Goal: Download file/media

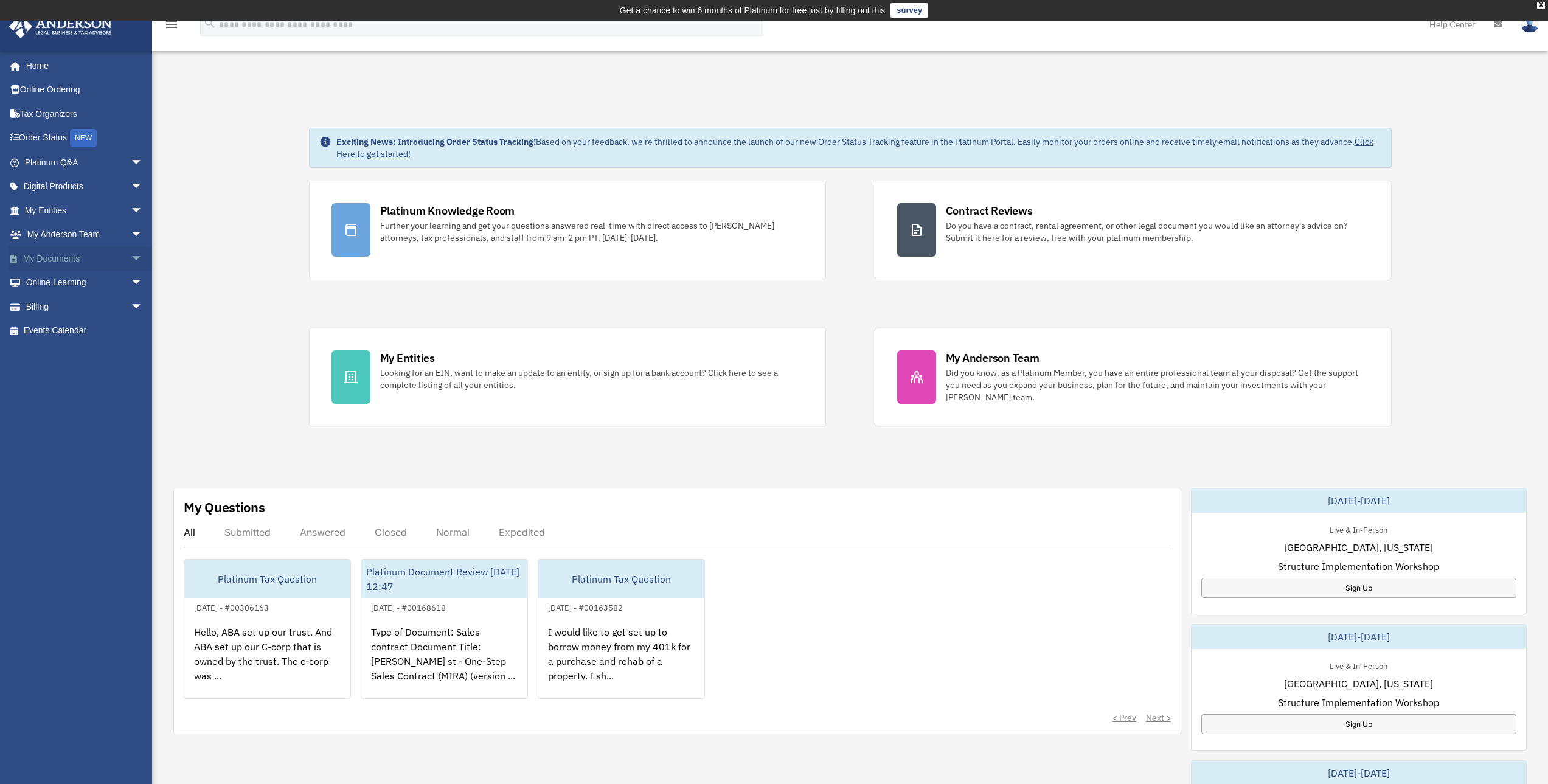
click at [131, 261] on span "arrow_drop_down" at bounding box center [142, 259] width 24 height 25
click at [41, 279] on span at bounding box center [40, 282] width 8 height 9
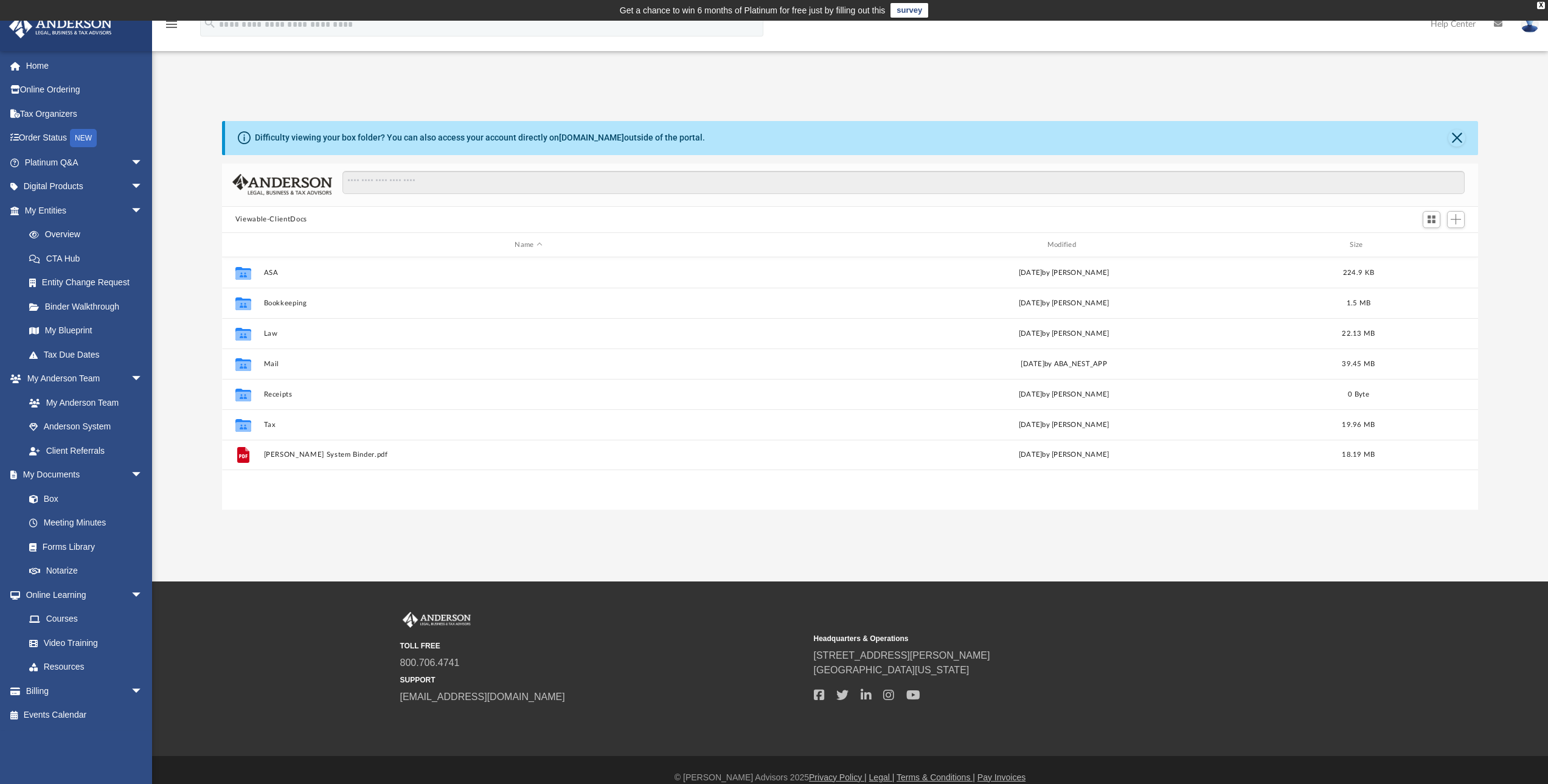
scroll to position [268, 1247]
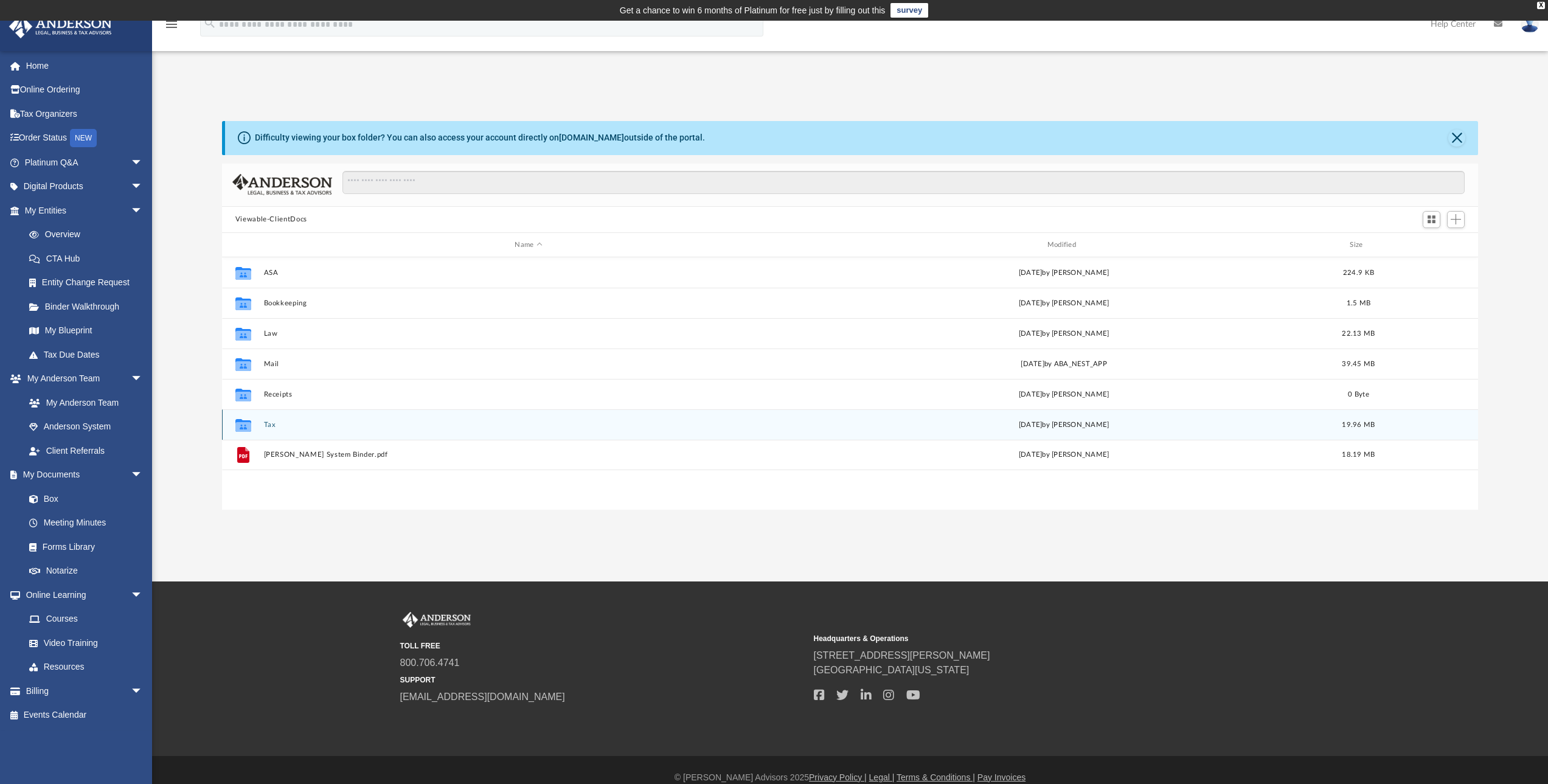
click at [265, 421] on button "Tax" at bounding box center [528, 425] width 530 height 8
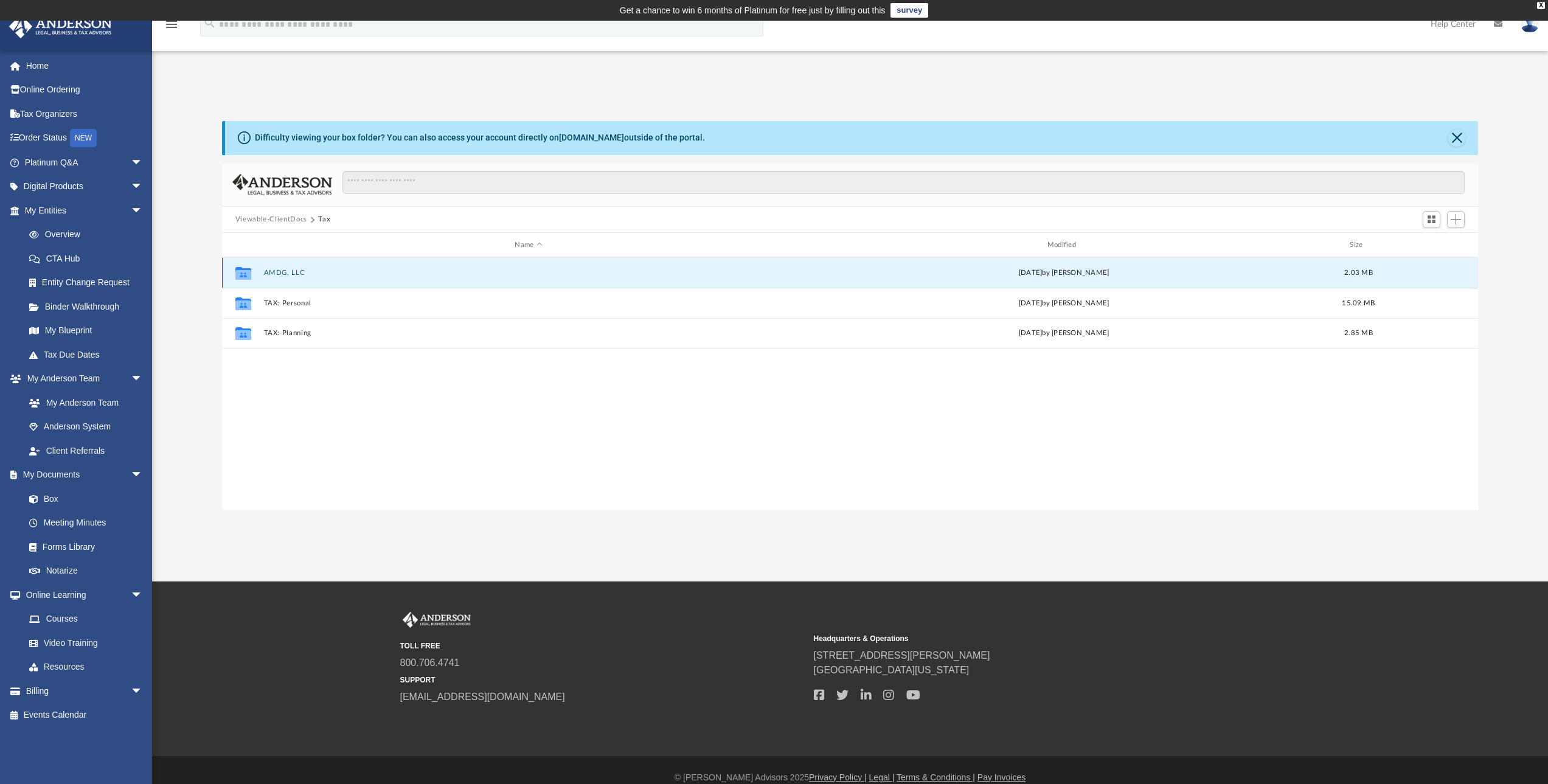
click at [286, 272] on button "AMDG, LLC" at bounding box center [528, 273] width 530 height 8
click at [275, 269] on button "2023" at bounding box center [528, 273] width 530 height 8
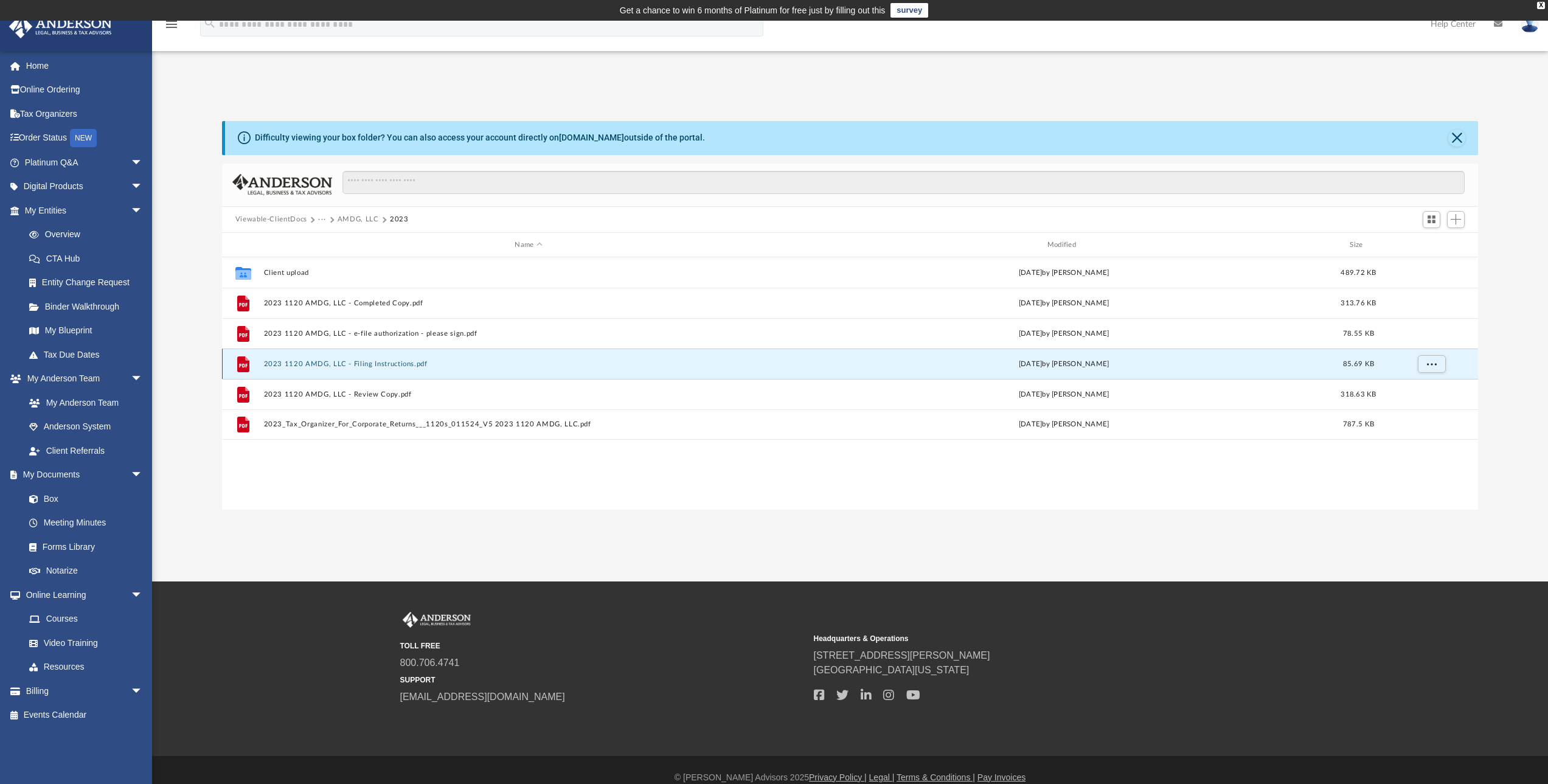
click at [376, 366] on button "2023 1120 AMDG, LLC - Filing Instructions.pdf" at bounding box center [528, 364] width 530 height 8
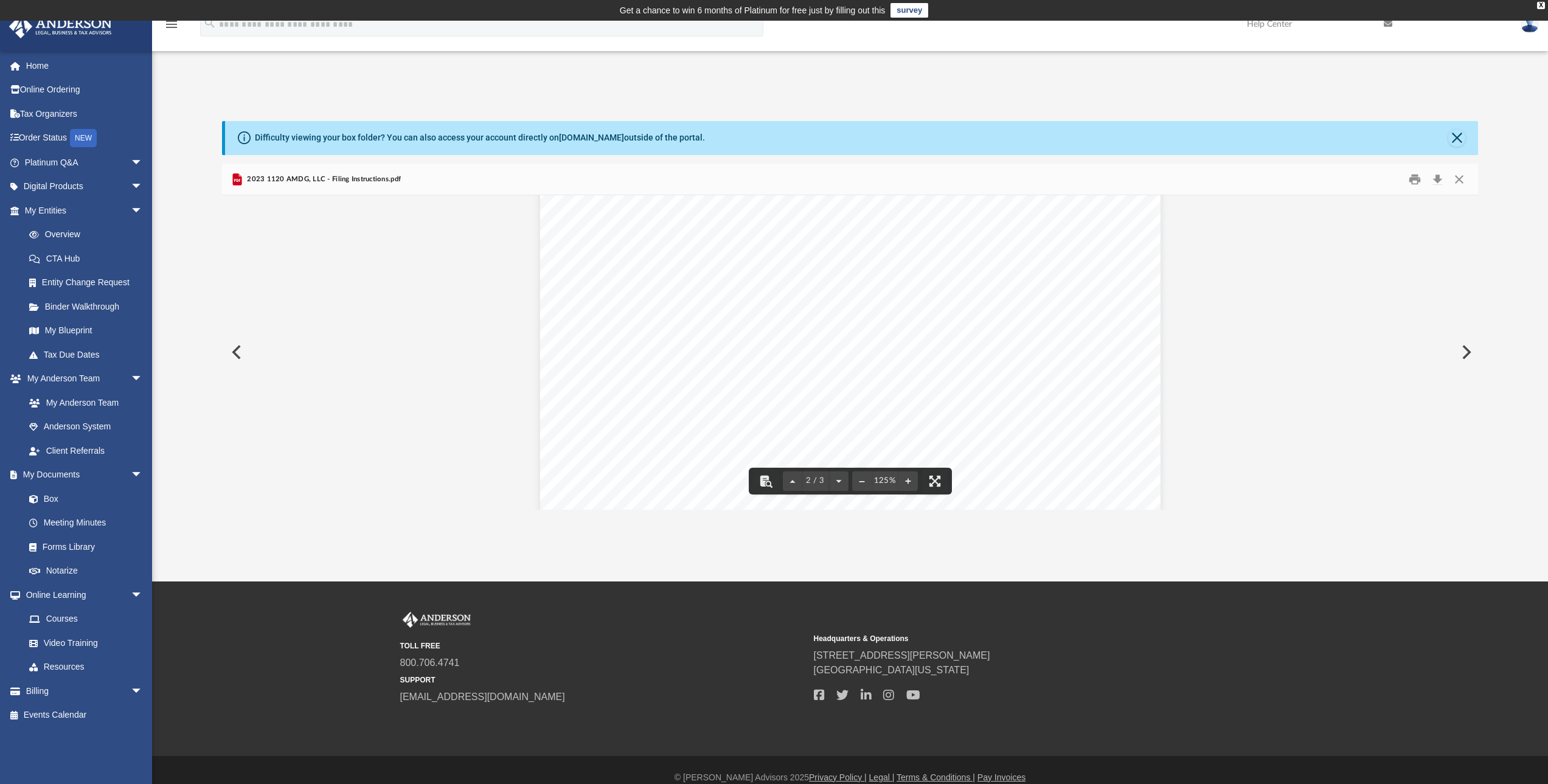
scroll to position [872, 0]
click at [1465, 180] on button "Close" at bounding box center [1460, 179] width 22 height 19
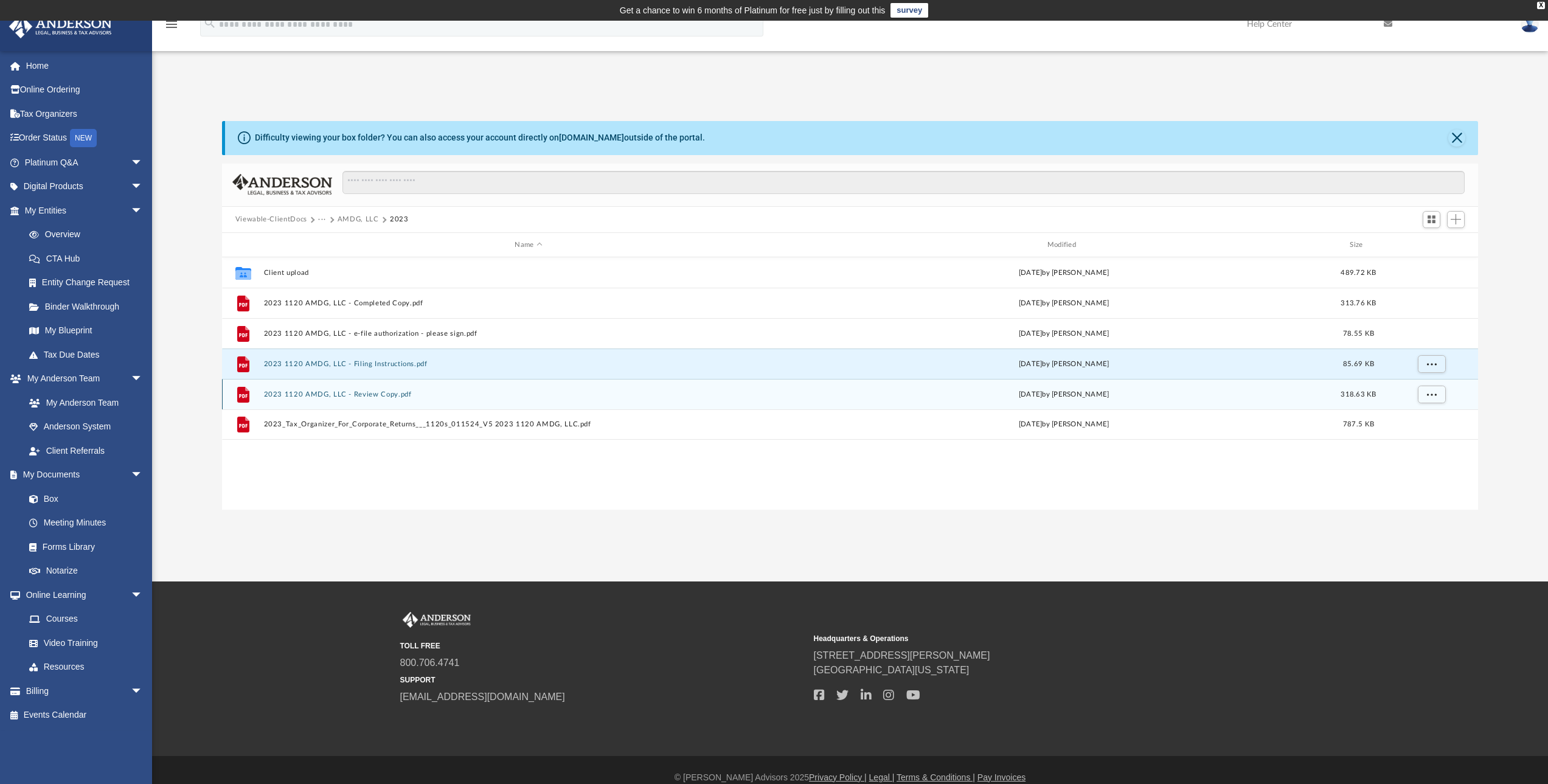
click at [378, 391] on button "2023 1120 AMDG, LLC - Review Copy.pdf" at bounding box center [528, 394] width 530 height 8
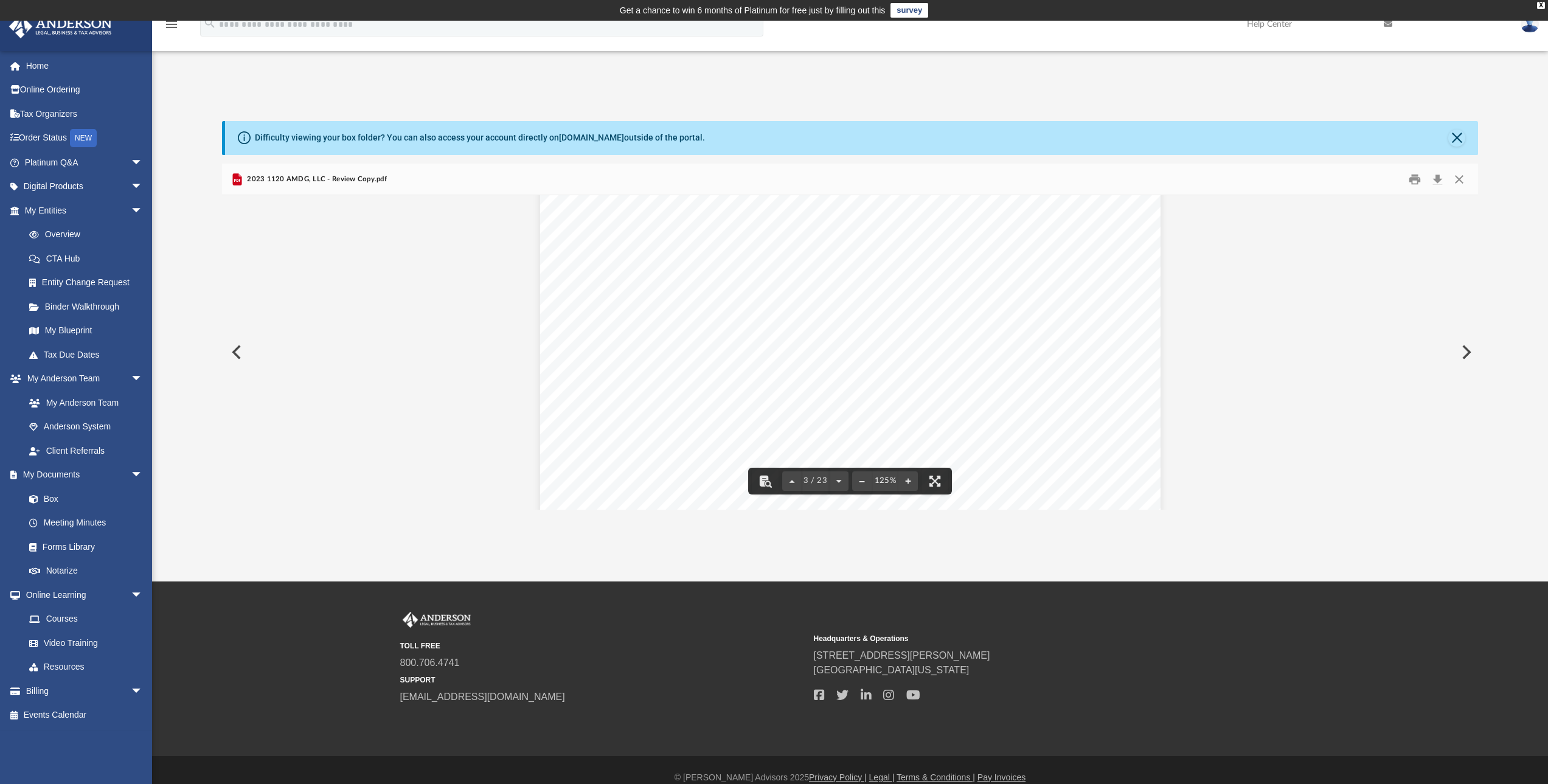
scroll to position [1886, 0]
click at [1446, 178] on button "Download" at bounding box center [1438, 179] width 22 height 19
click at [1498, 131] on div "Difficulty viewing your box folder? You can also access your account directly o…" at bounding box center [850, 315] width 1396 height 389
click at [1457, 176] on button "Close" at bounding box center [1460, 179] width 22 height 19
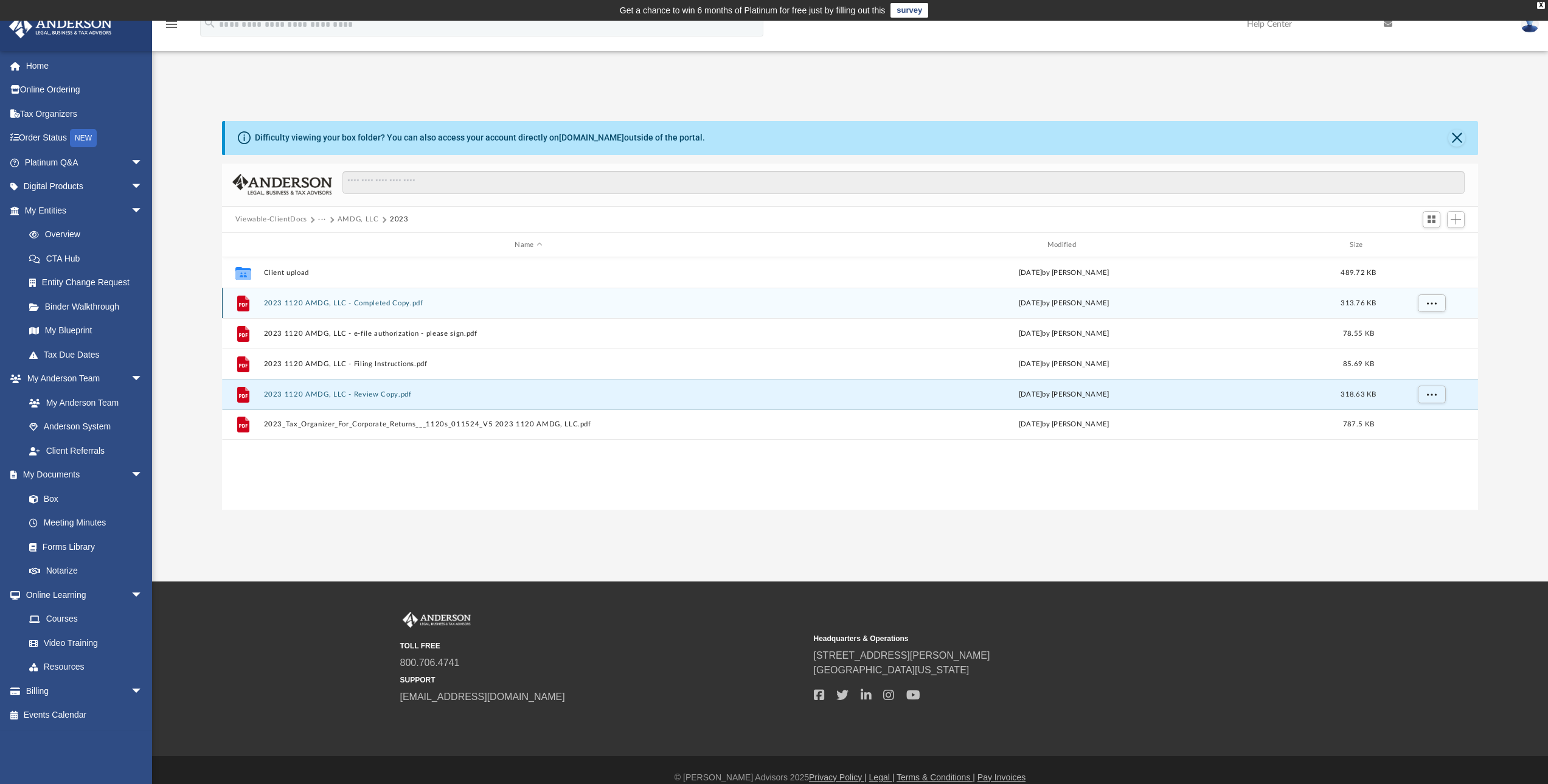
click at [371, 305] on button "2023 1120 AMDG, LLC - Completed Copy.pdf" at bounding box center [528, 303] width 530 height 8
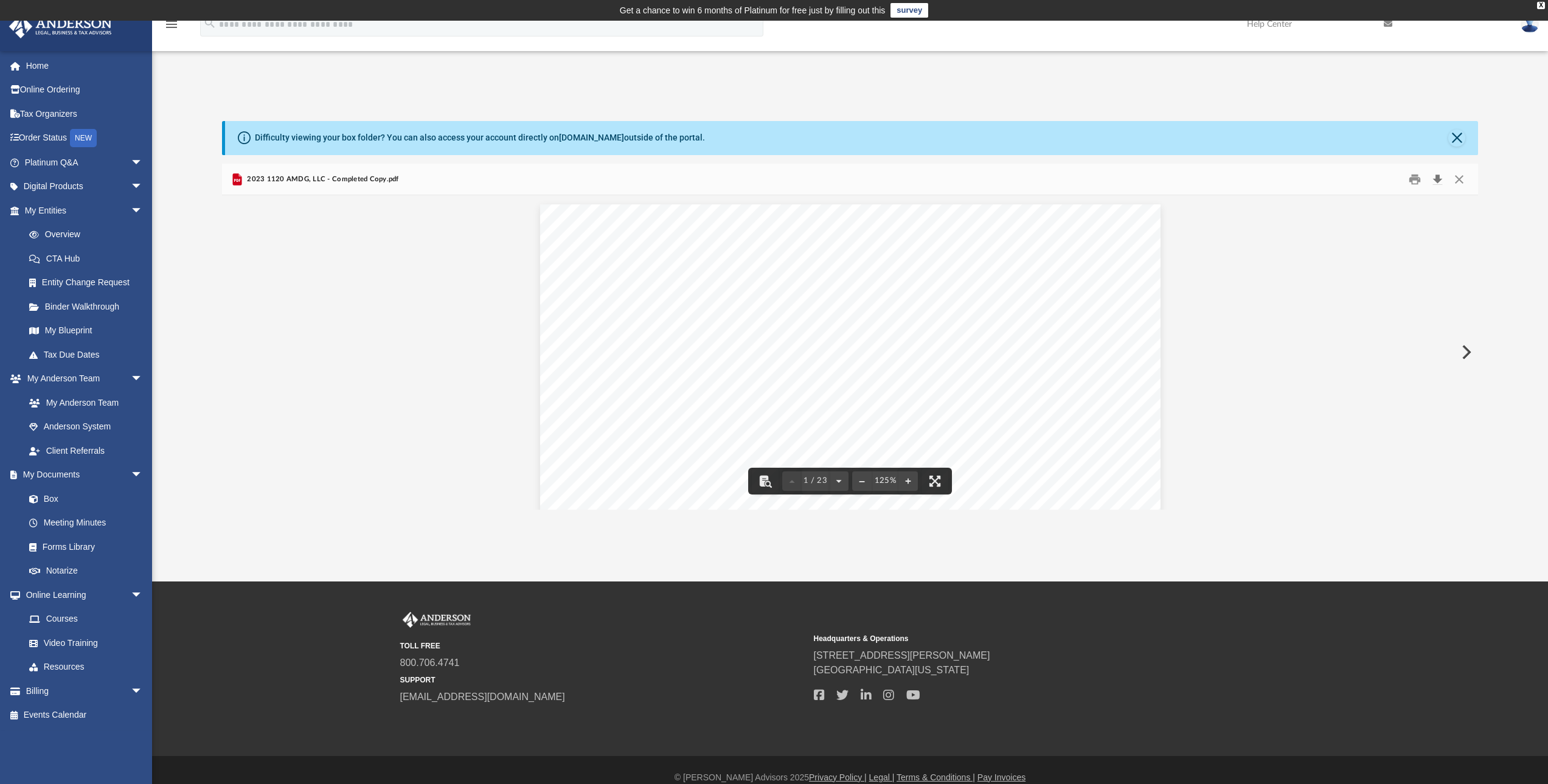
click at [1438, 187] on button "Download" at bounding box center [1438, 179] width 22 height 19
click at [1455, 139] on button "Close" at bounding box center [1457, 138] width 17 height 17
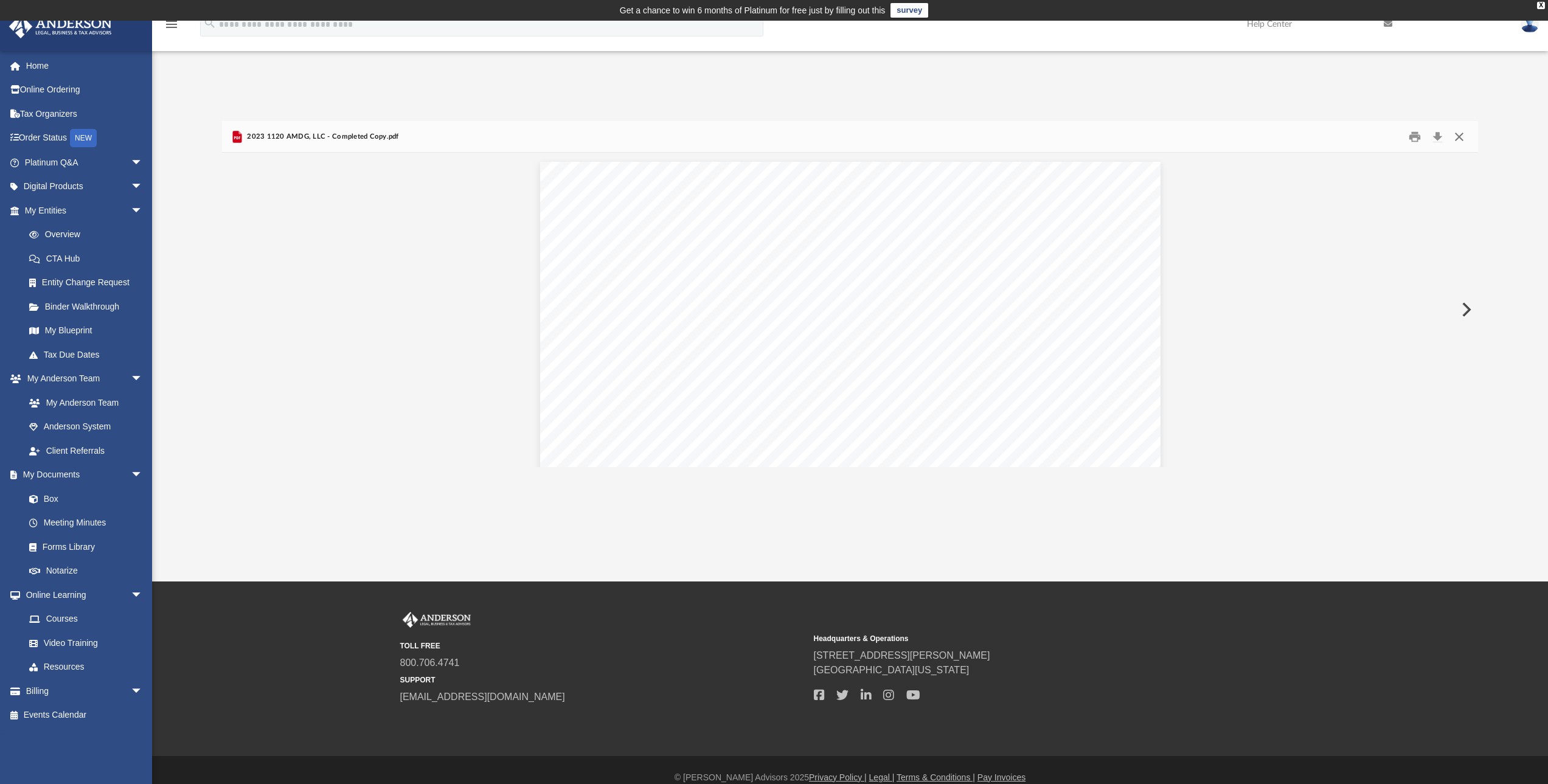
click at [1459, 138] on button "Close" at bounding box center [1460, 136] width 22 height 19
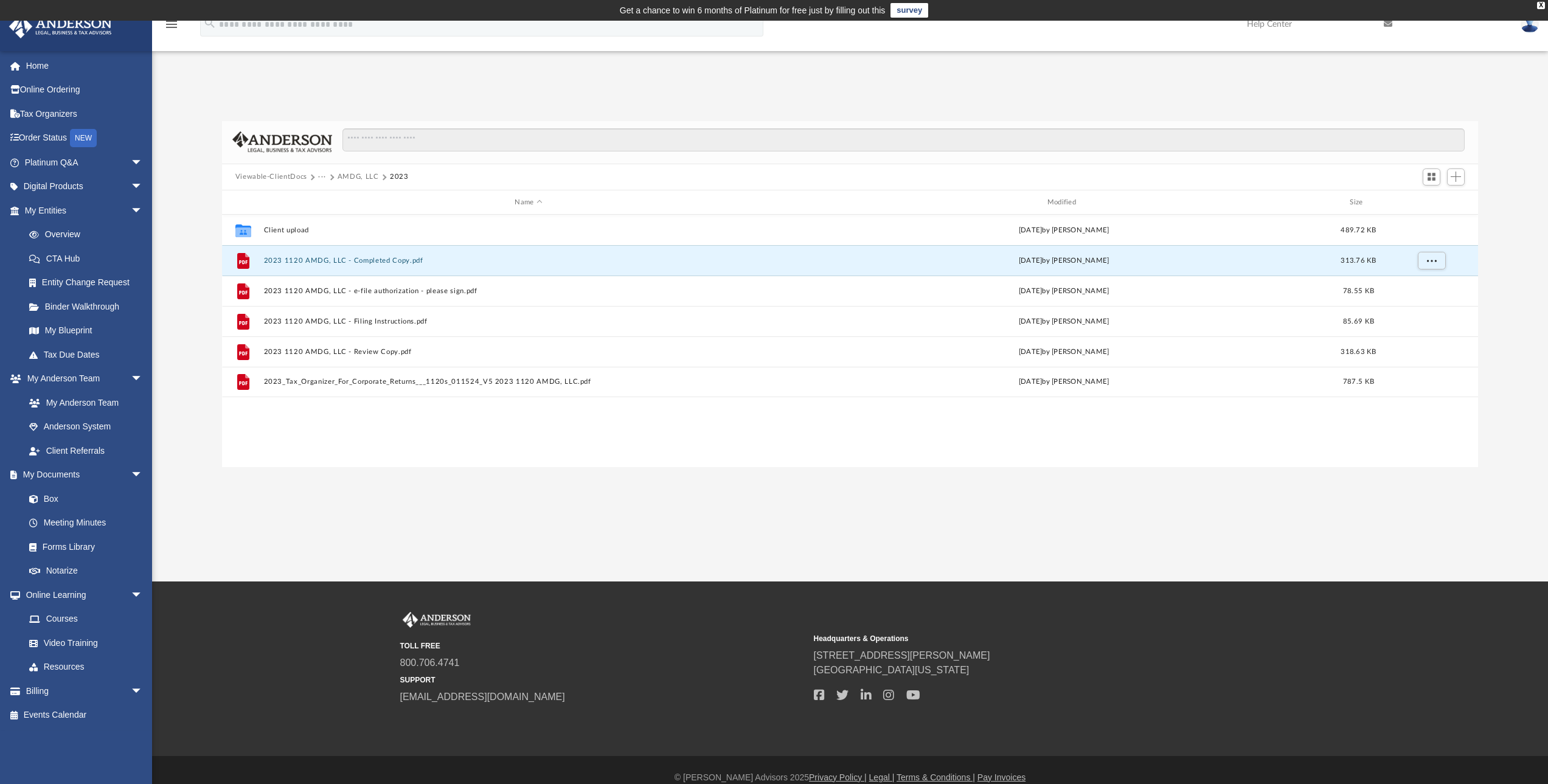
click at [354, 177] on button "AMDG, LLC" at bounding box center [358, 177] width 41 height 11
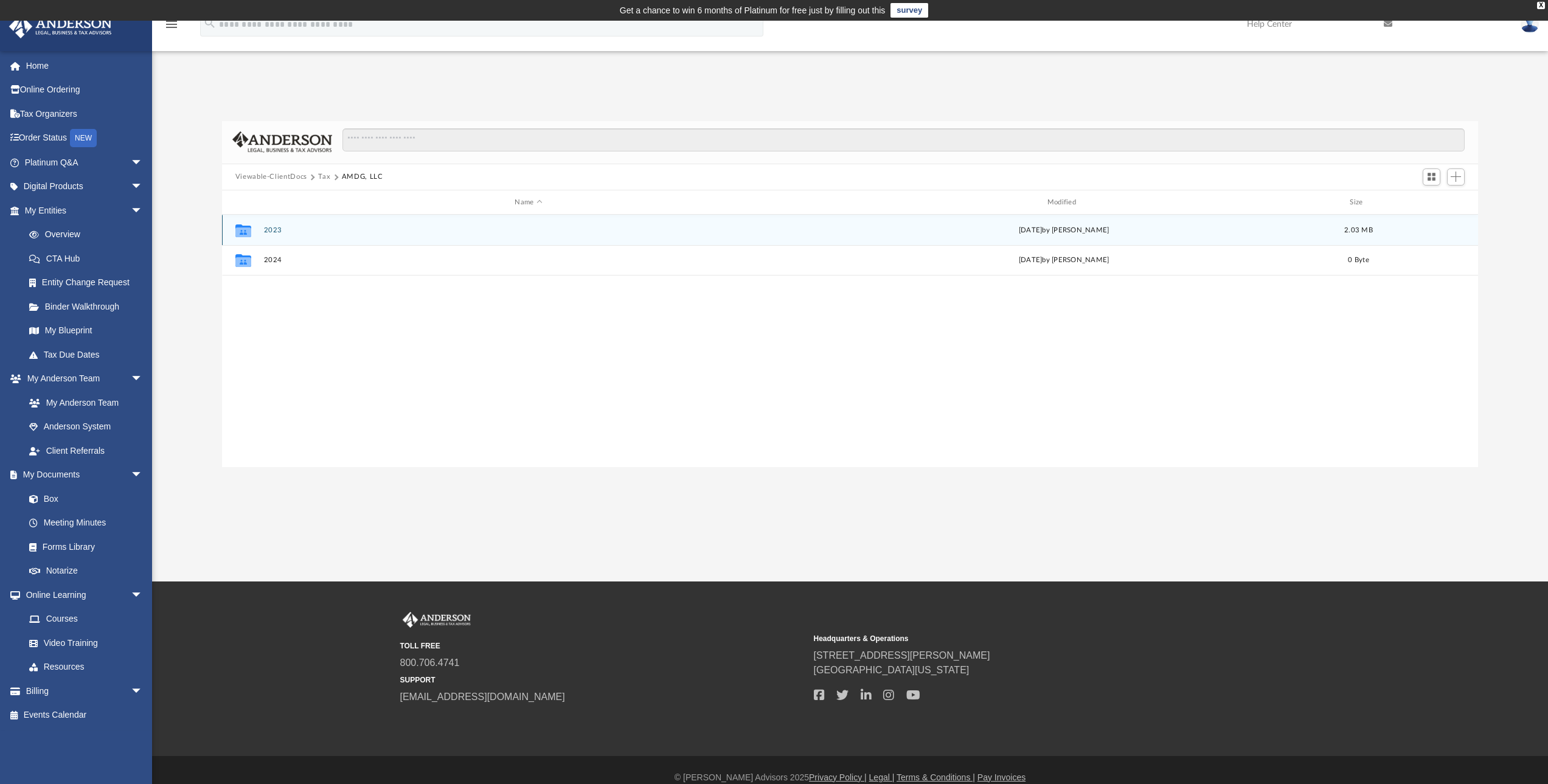
click at [272, 233] on button "2023" at bounding box center [528, 230] width 530 height 8
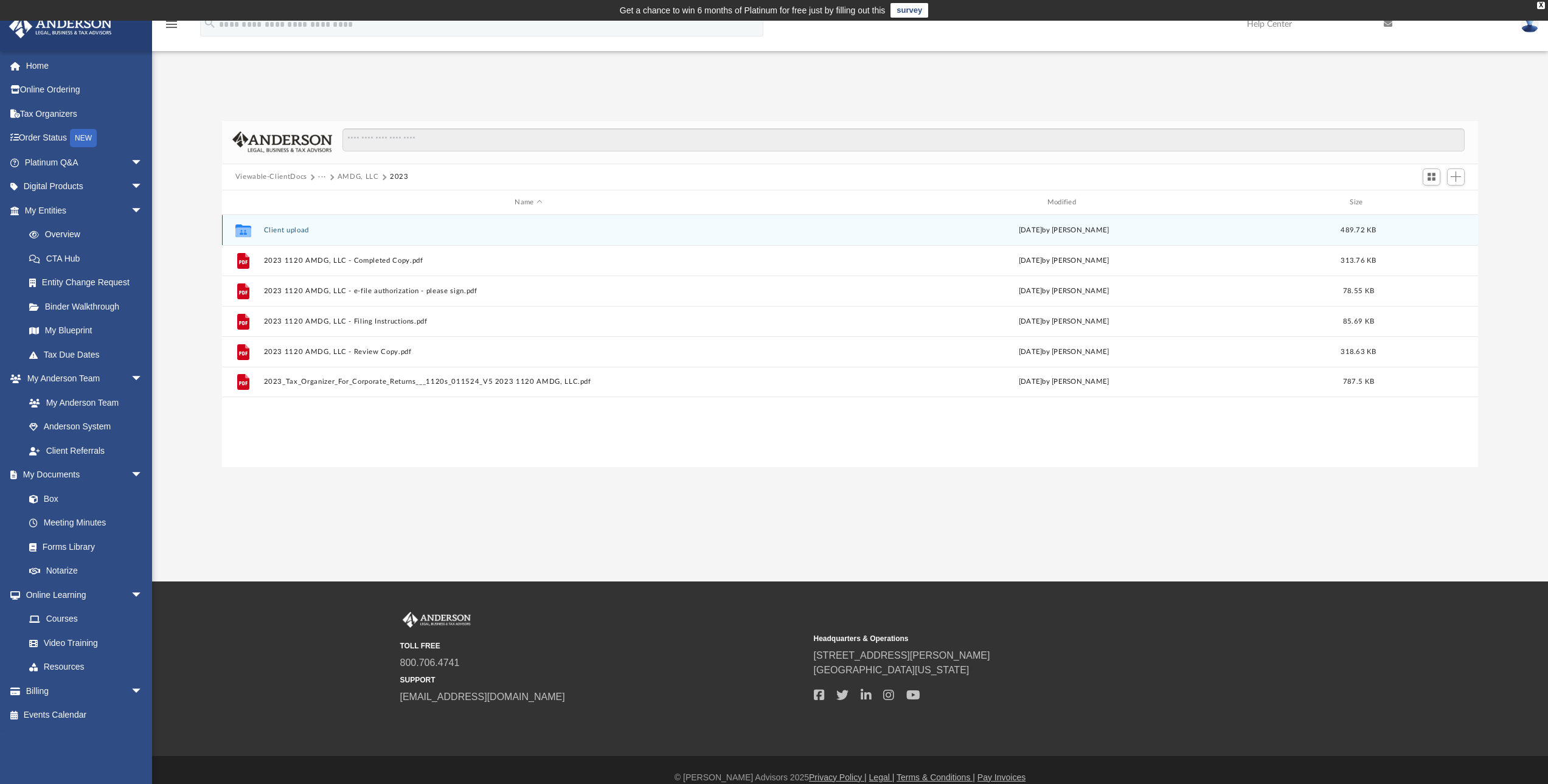
click at [290, 227] on button "Client upload" at bounding box center [528, 230] width 530 height 8
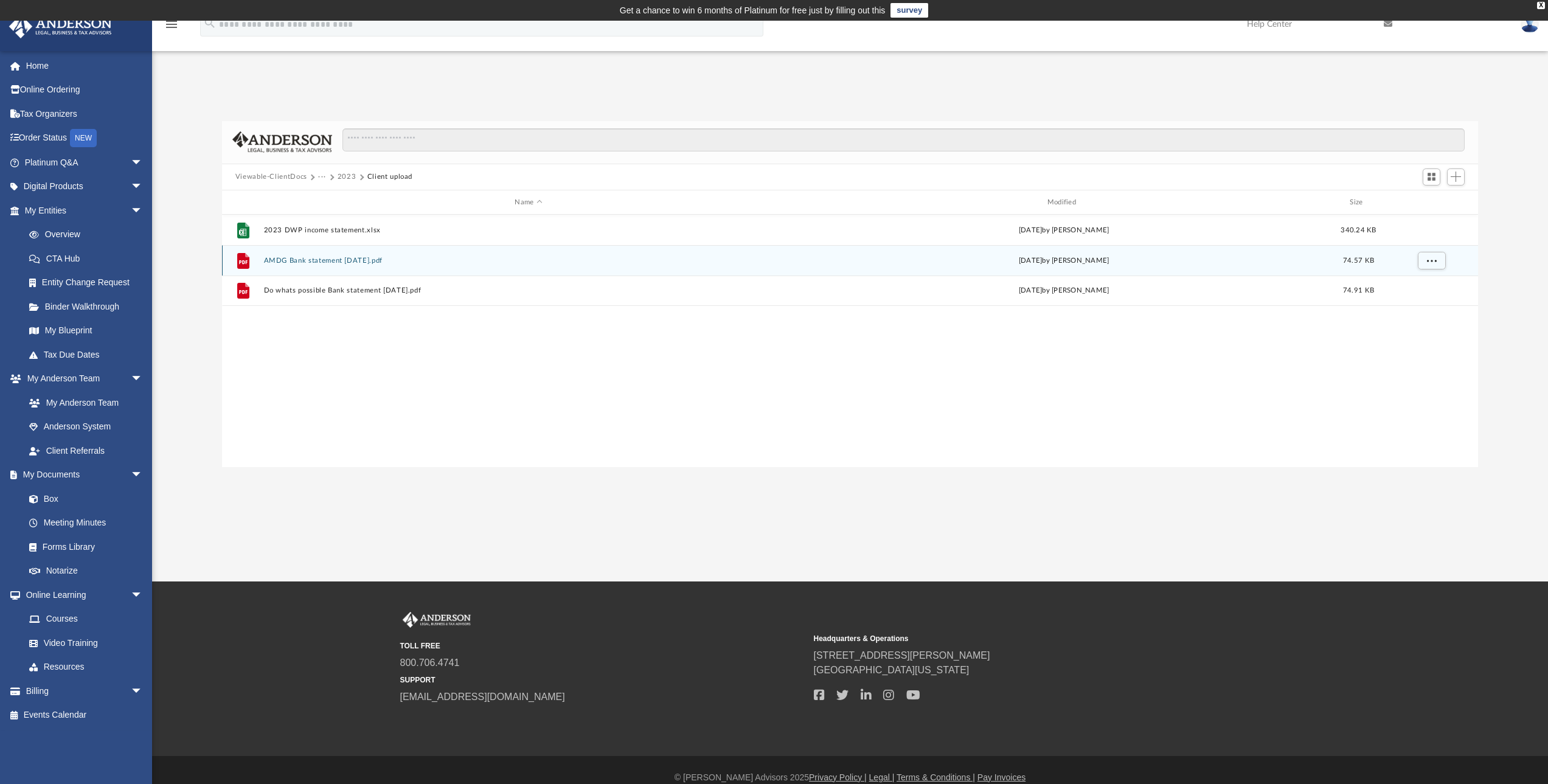
click at [330, 261] on button "AMDG Bank statement Dec23.pdf" at bounding box center [528, 261] width 530 height 8
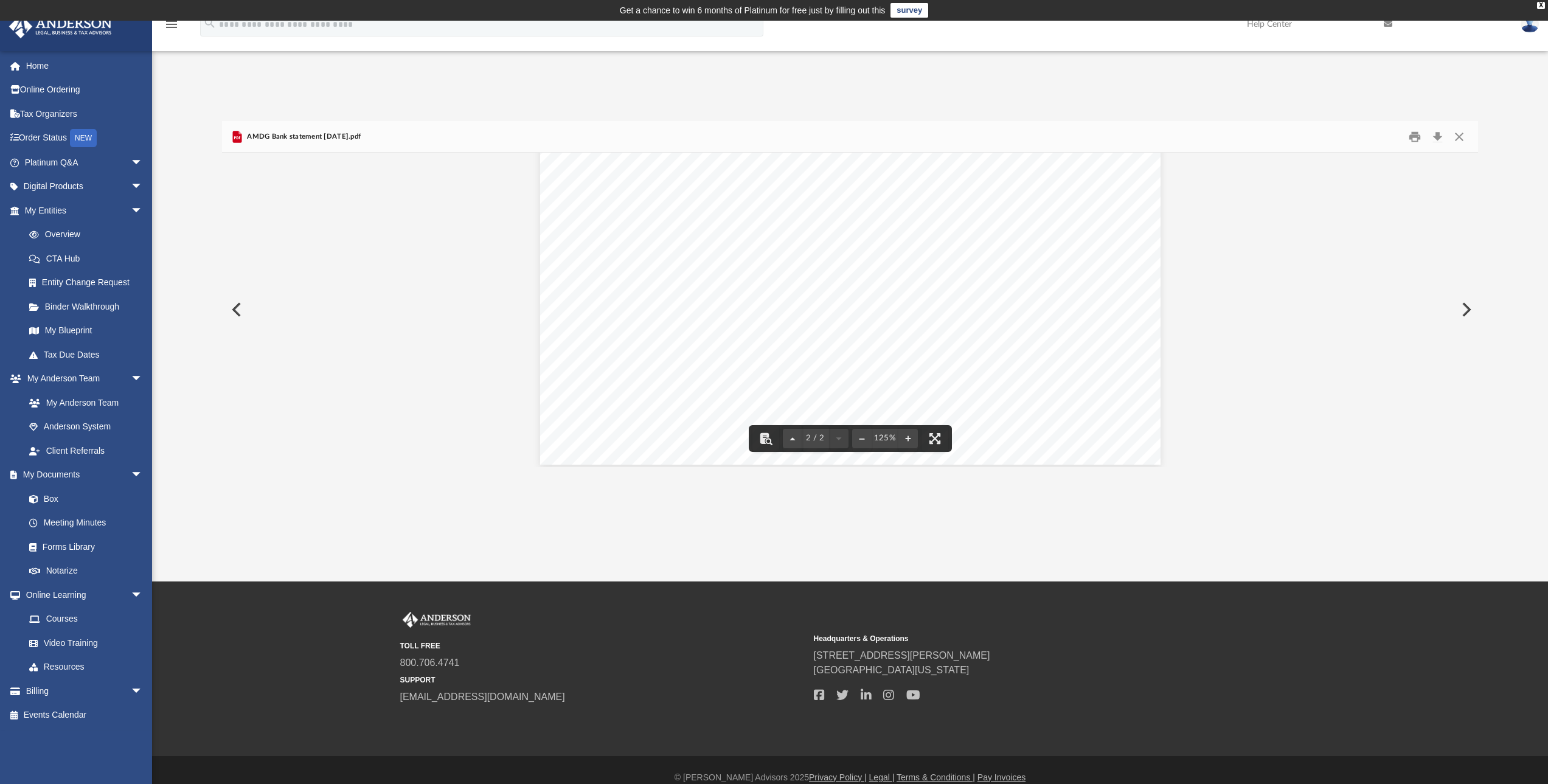
scroll to position [1328, 0]
click at [1458, 132] on button "Close" at bounding box center [1460, 136] width 22 height 19
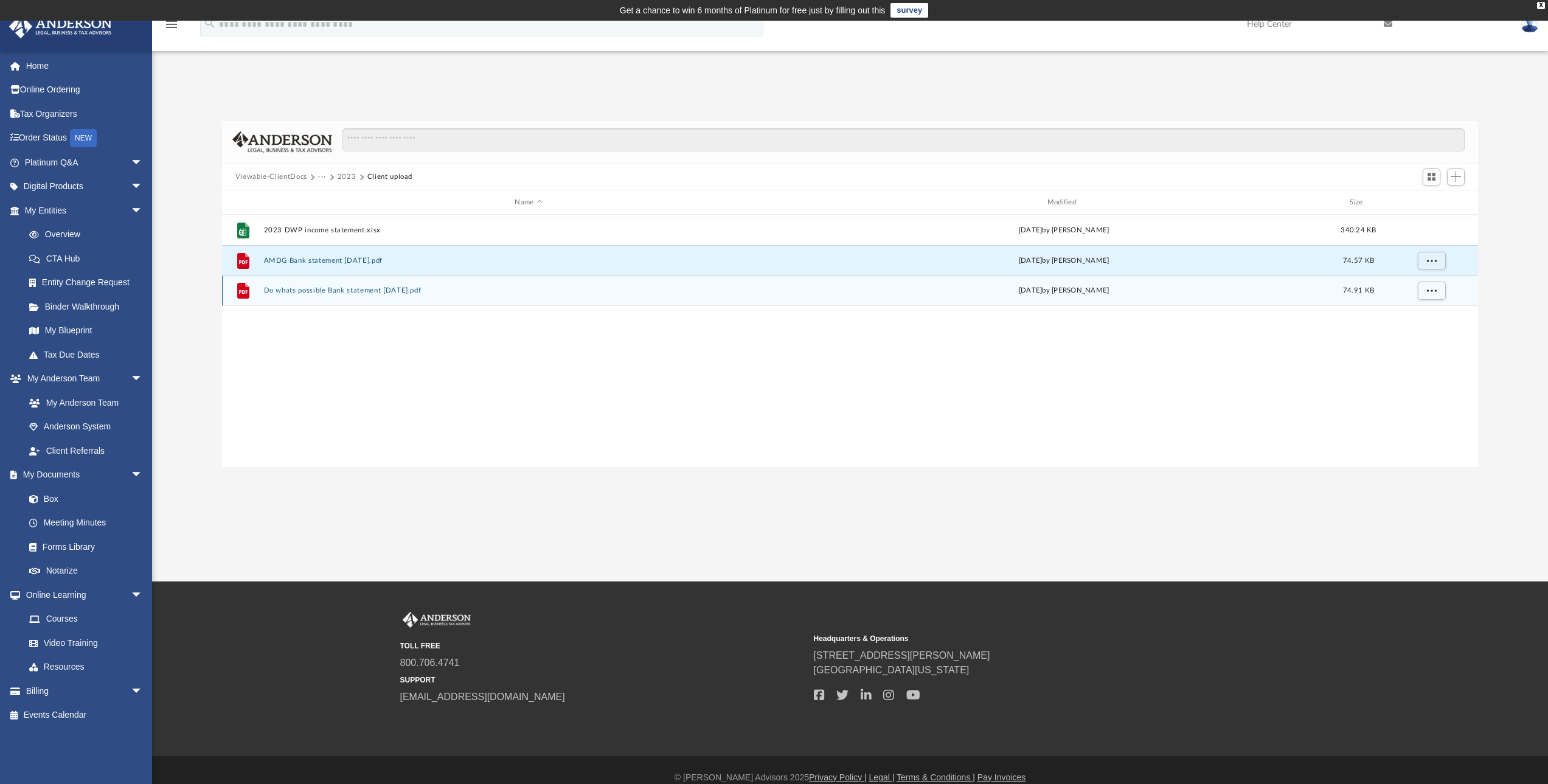
click at [370, 293] on button "Do whats possible Bank statement Dec23.pdf" at bounding box center [528, 291] width 530 height 8
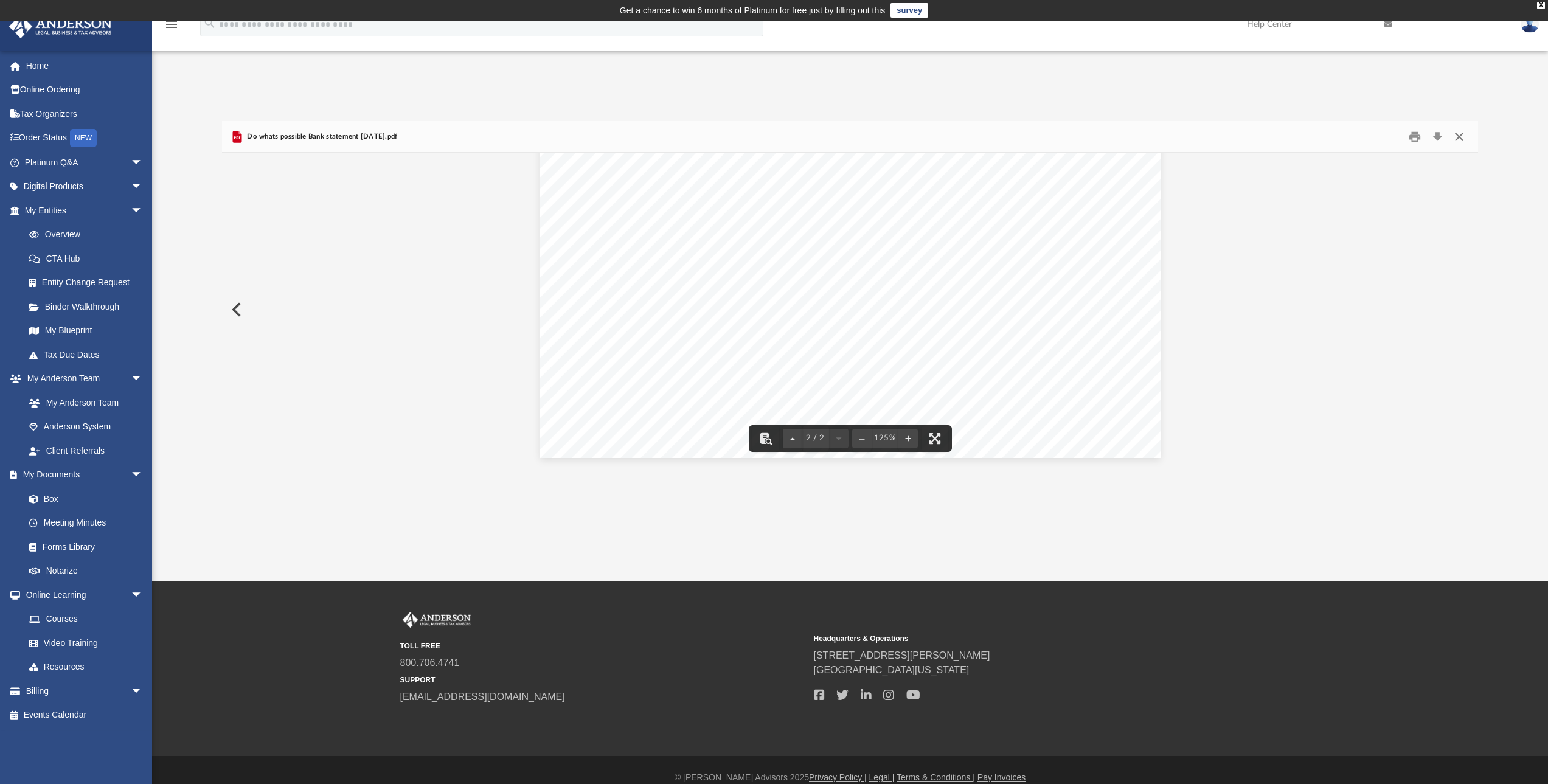
click at [1460, 136] on button "Close" at bounding box center [1460, 136] width 22 height 19
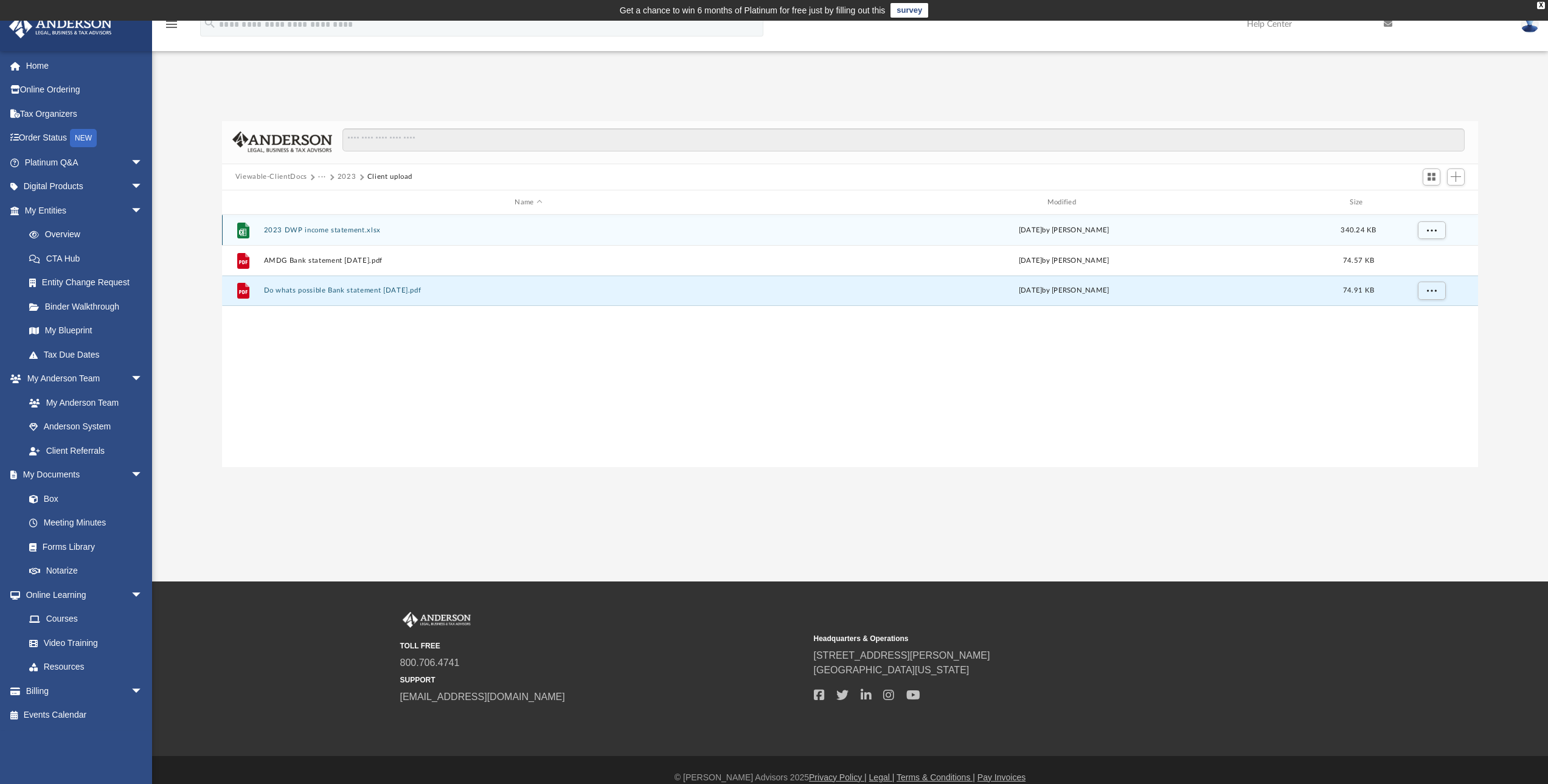
click at [355, 226] on button "2023 DWP income statement.xlsx" at bounding box center [528, 230] width 530 height 8
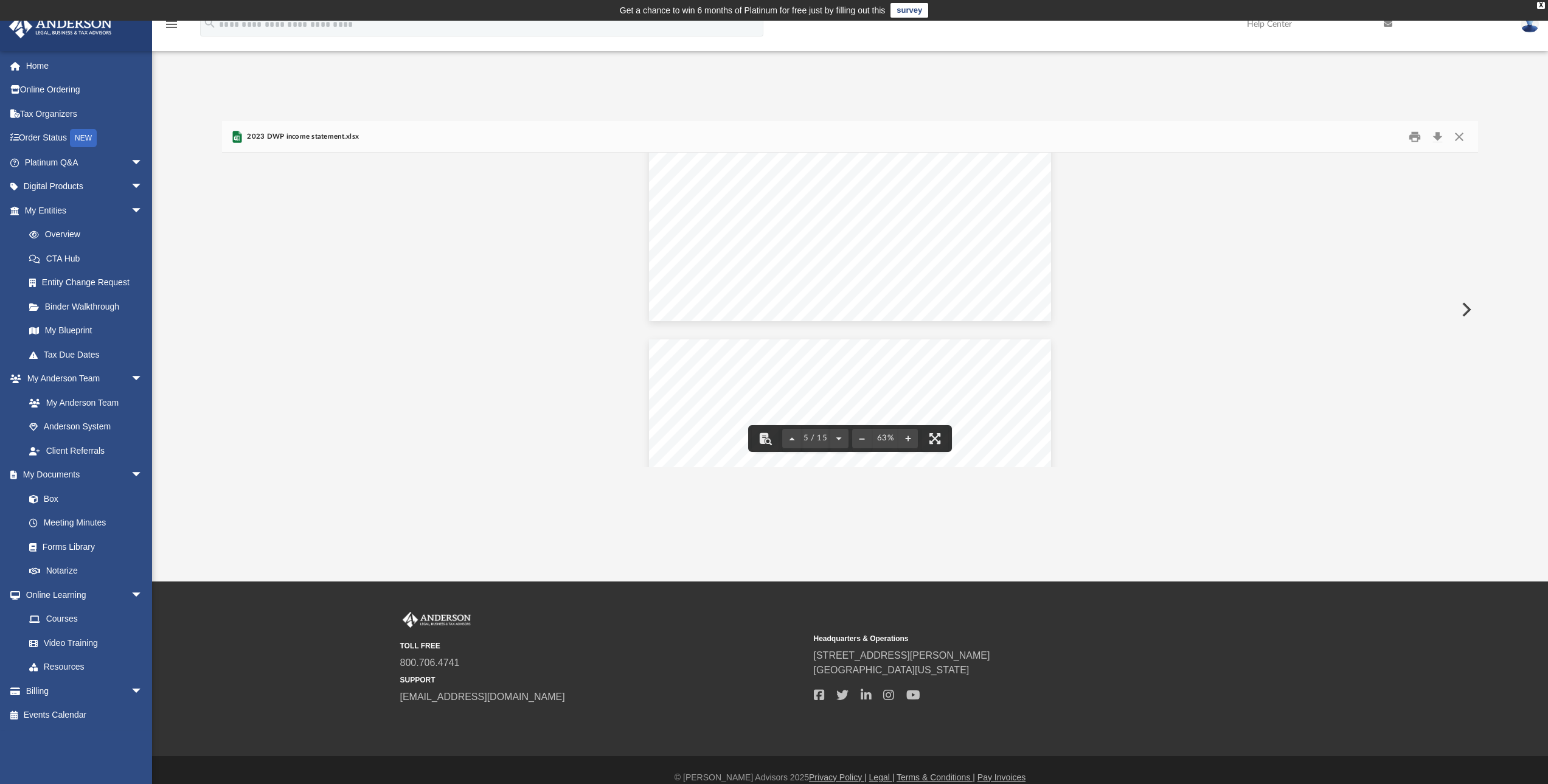
scroll to position [1460, 0]
click at [1459, 138] on button "Close" at bounding box center [1460, 136] width 22 height 19
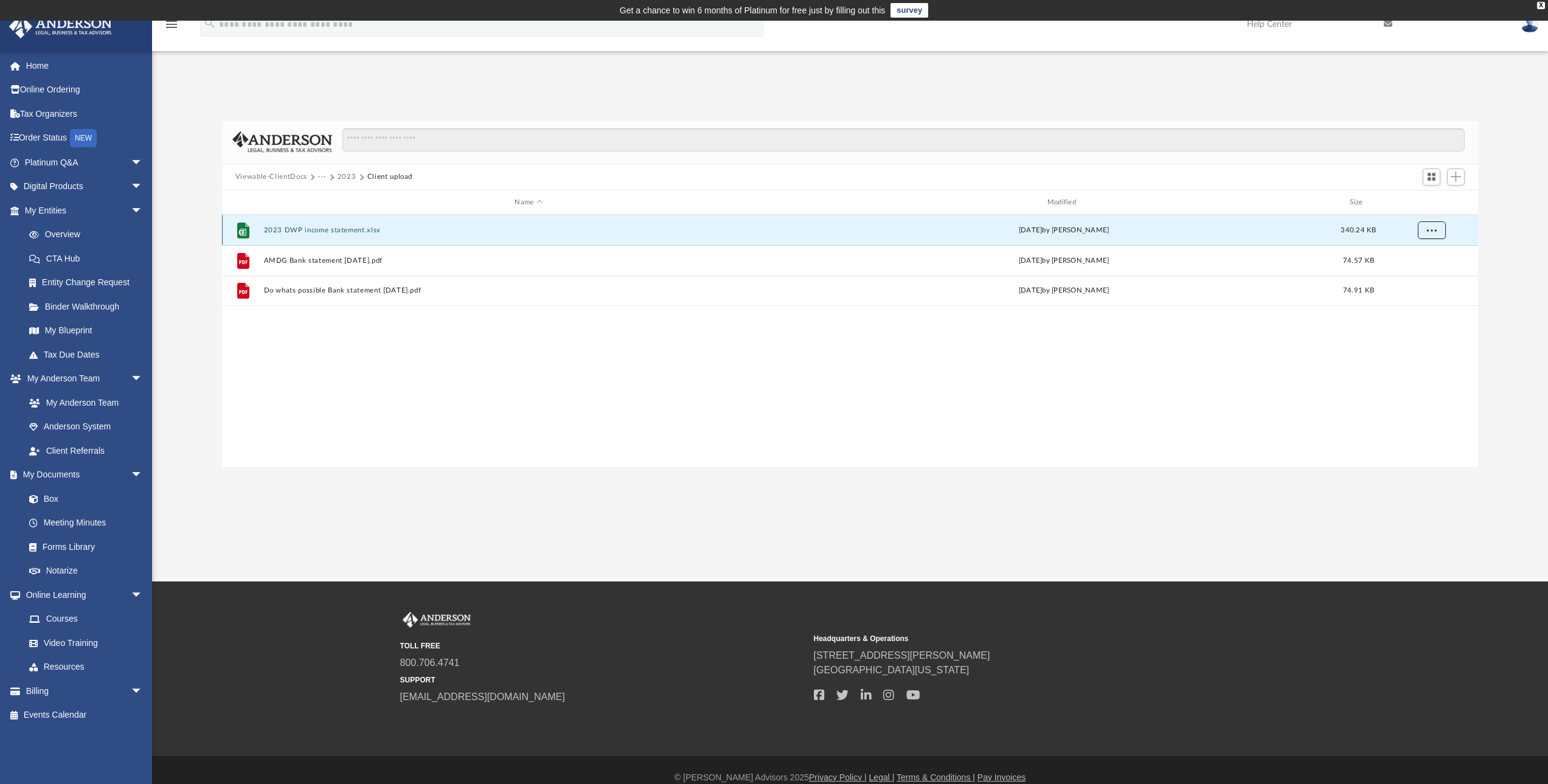
click at [1426, 236] on button "More options" at bounding box center [1431, 230] width 28 height 18
